Goal: Transaction & Acquisition: Book appointment/travel/reservation

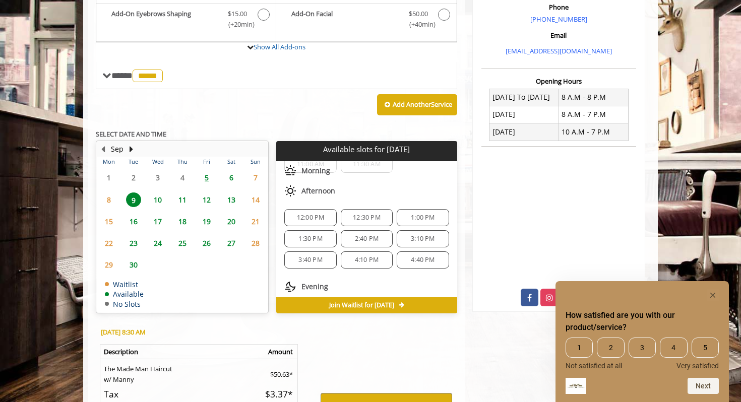
scroll to position [74, 0]
click at [224, 179] on span "6" at bounding box center [231, 177] width 15 height 15
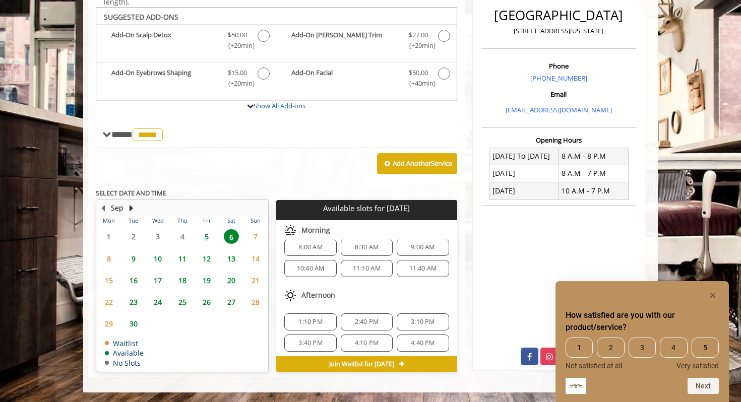
scroll to position [0, 0]
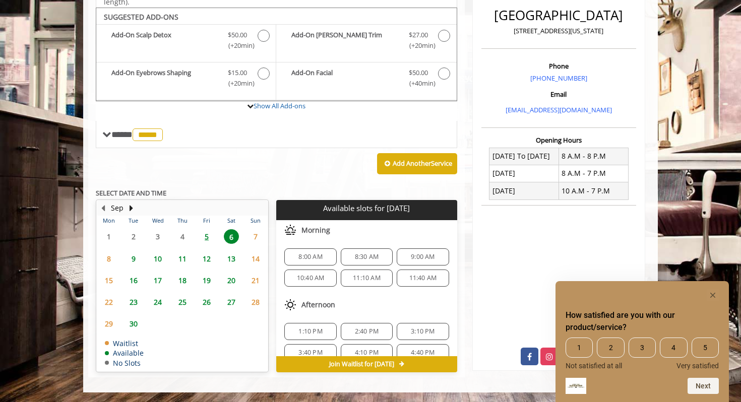
click at [201, 231] on span "5" at bounding box center [206, 236] width 15 height 15
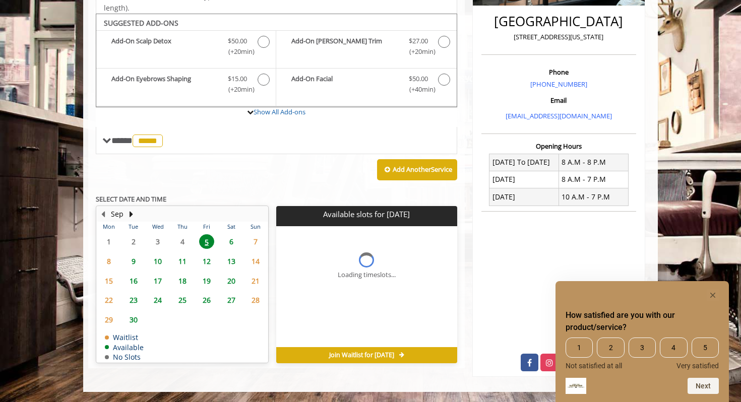
scroll to position [250, 0]
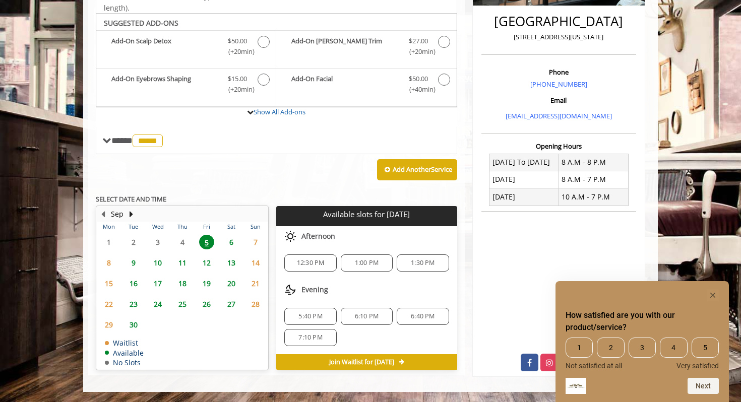
click at [364, 266] on span "1:00 PM" at bounding box center [367, 263] width 24 height 8
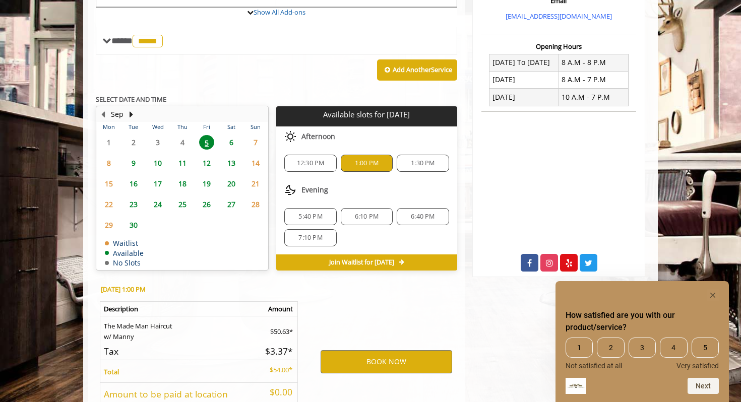
scroll to position [430, 0]
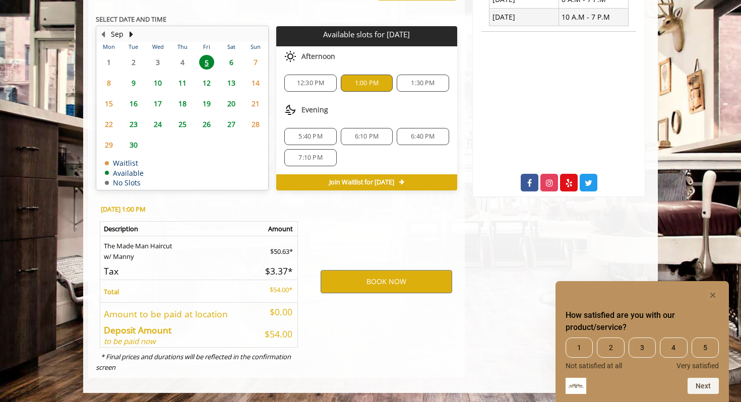
drag, startPoint x: 292, startPoint y: 85, endPoint x: 306, endPoint y: 121, distance: 37.8
click at [292, 85] on span "12:30 PM" at bounding box center [310, 83] width 43 height 8
drag, startPoint x: 419, startPoint y: 275, endPoint x: 432, endPoint y: 272, distance: 14.1
click at [420, 274] on button "BOOK NOW" at bounding box center [387, 281] width 132 height 23
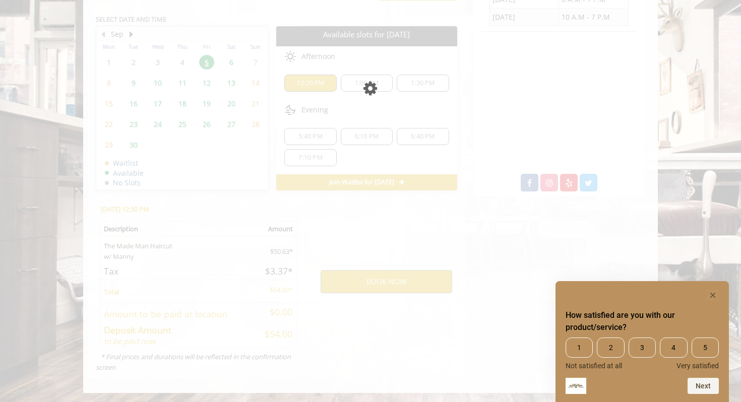
scroll to position [0, 0]
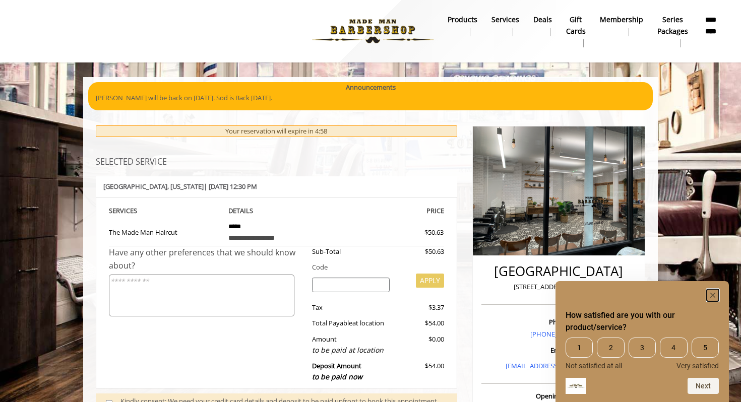
click at [715, 294] on rect "Hide survey" at bounding box center [713, 295] width 12 height 12
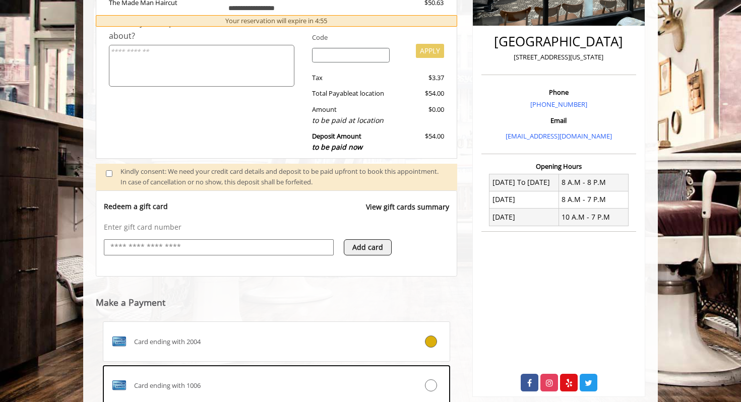
scroll to position [362, 0]
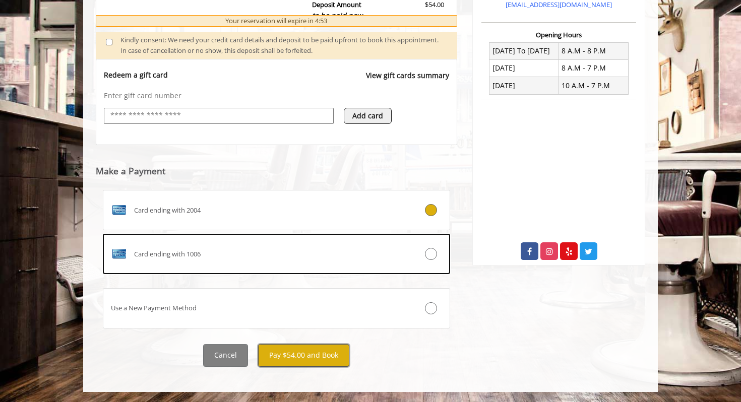
click at [281, 358] on button "Pay $54.00 and Book" at bounding box center [303, 355] width 91 height 23
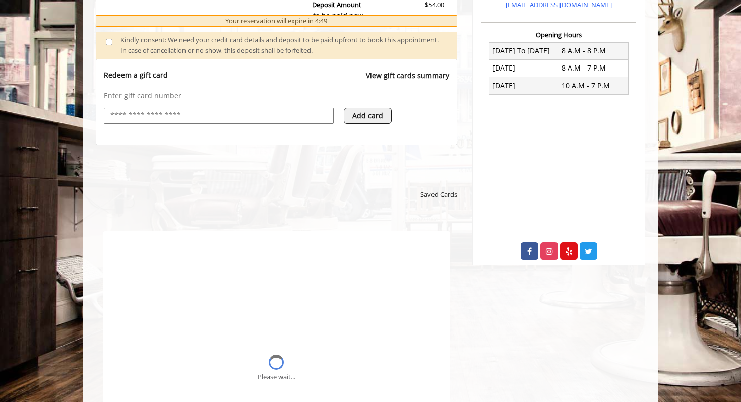
scroll to position [0, 0]
